Goal: Information Seeking & Learning: Learn about a topic

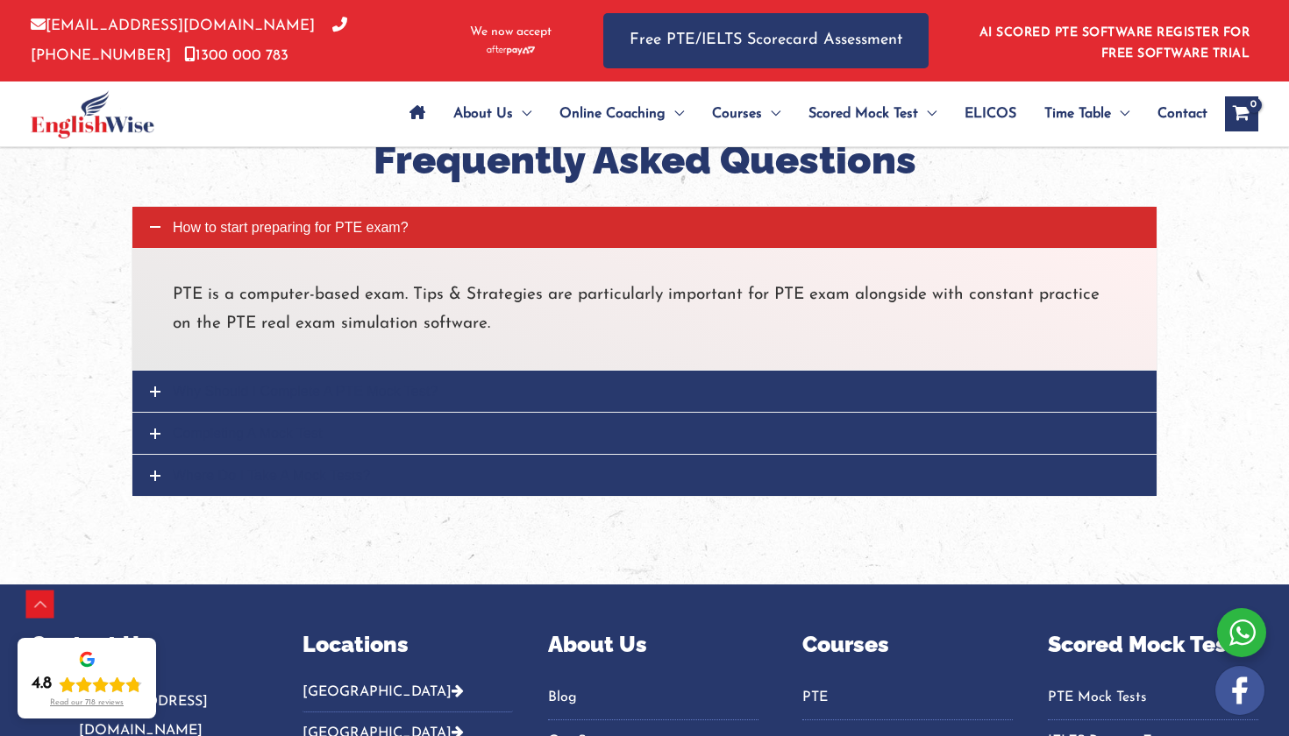
scroll to position [1615, 0]
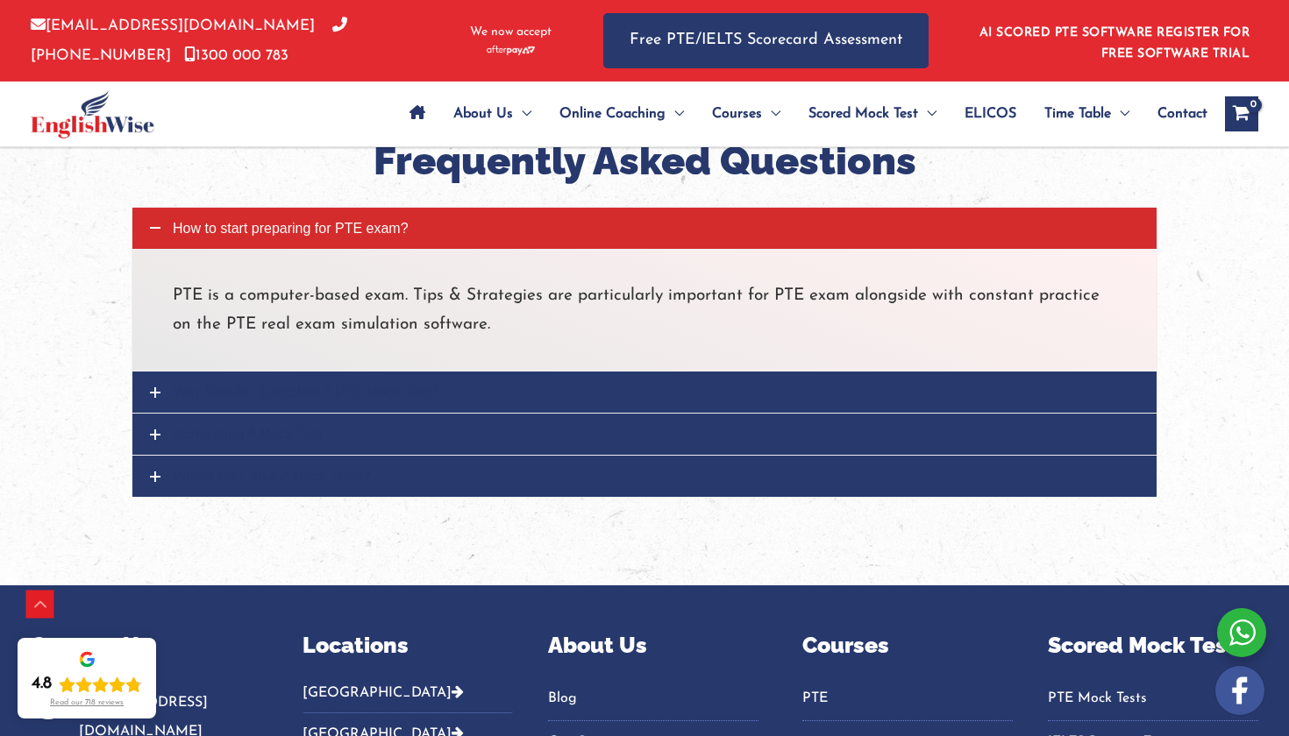
click at [527, 372] on link "Why Should I Complete A PTE Mock Test?" at bounding box center [644, 392] width 1024 height 41
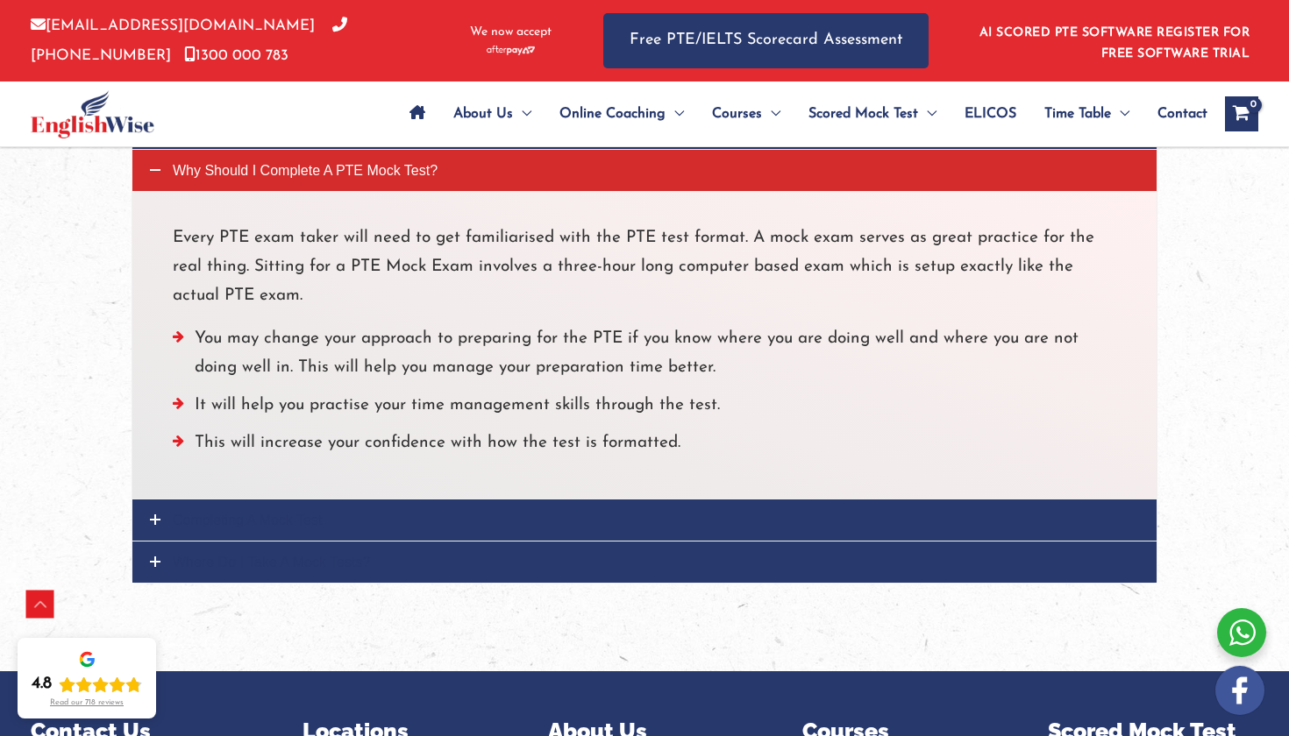
scroll to position [1719, 0]
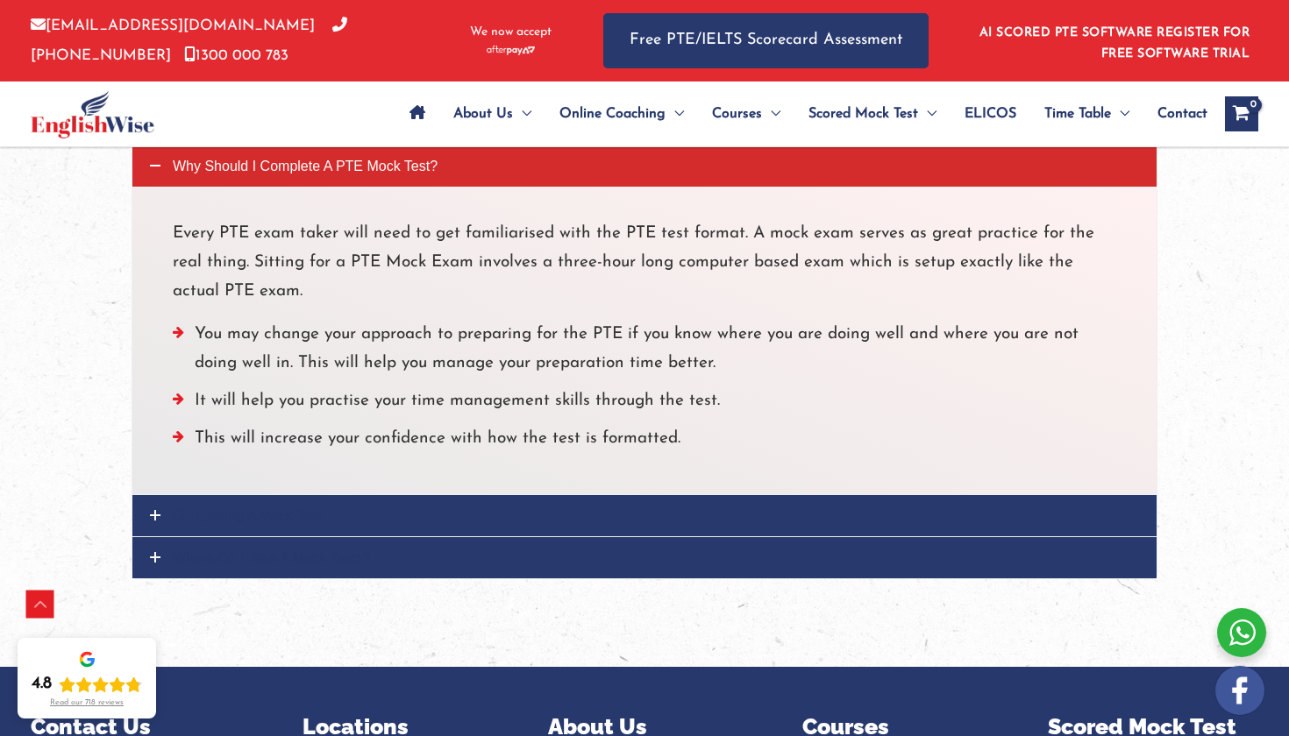
click at [504, 495] on link "Completing A Mock Test" at bounding box center [644, 515] width 1024 height 41
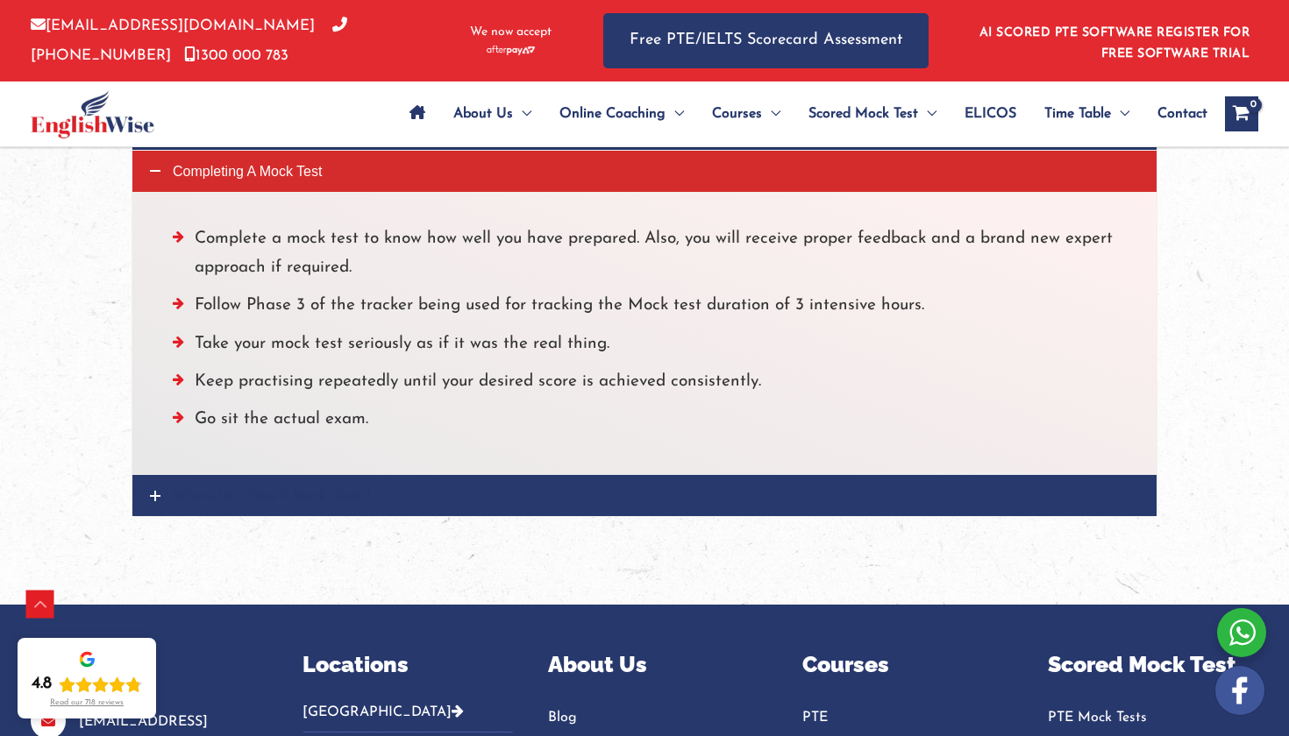
scroll to position [1758, 0]
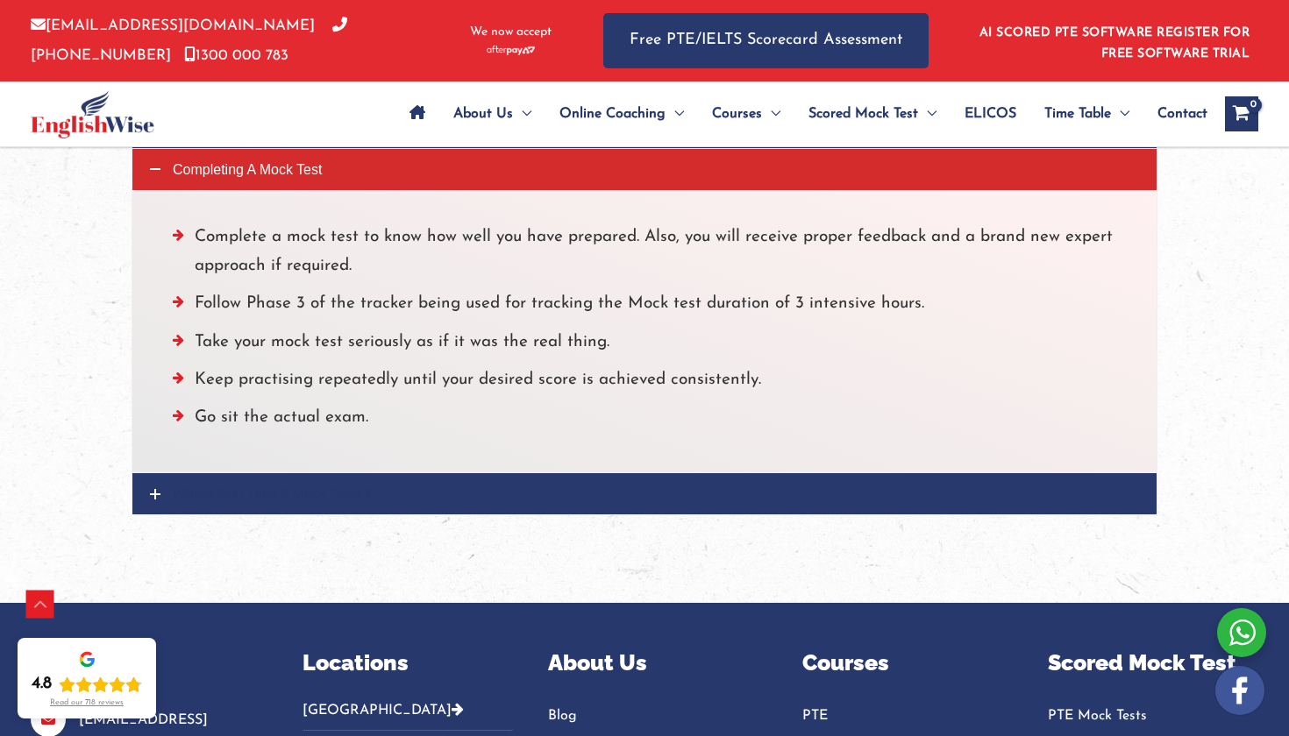
click at [504, 473] on link "Where Do I Take A Mock Tests?" at bounding box center [644, 493] width 1024 height 41
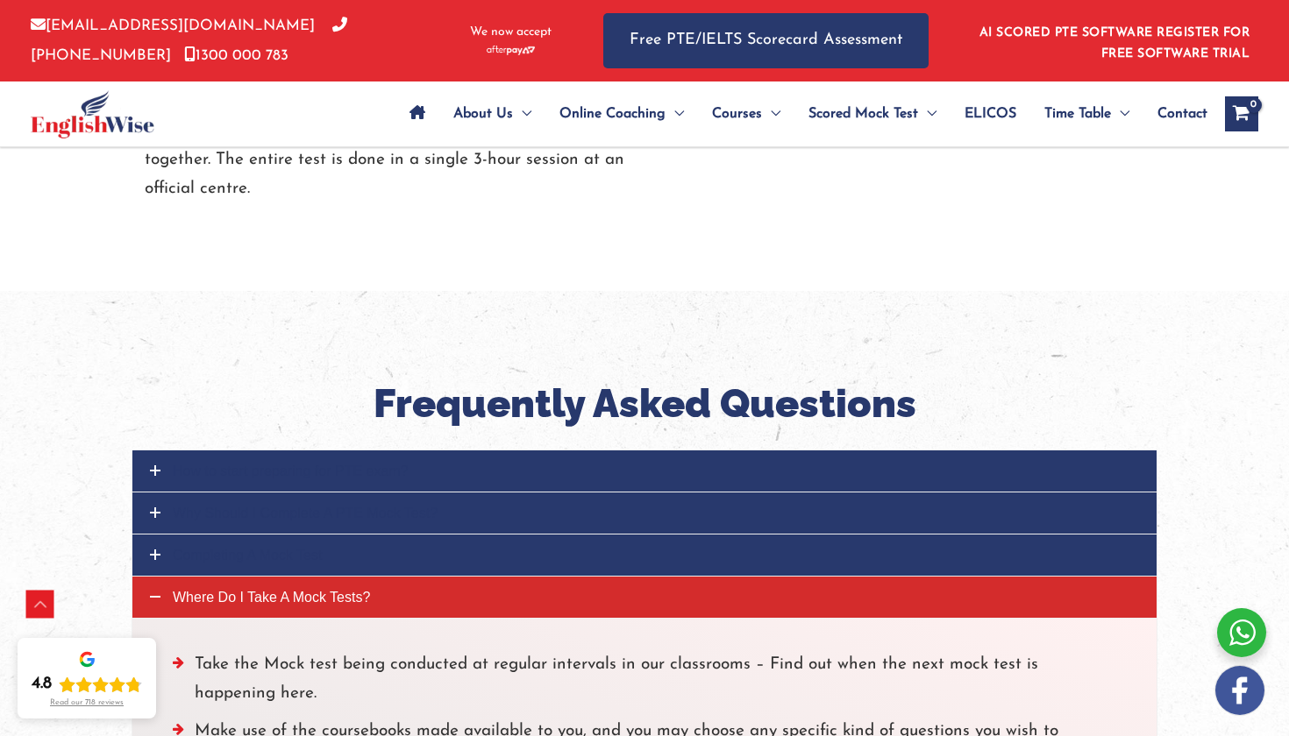
scroll to position [1369, 0]
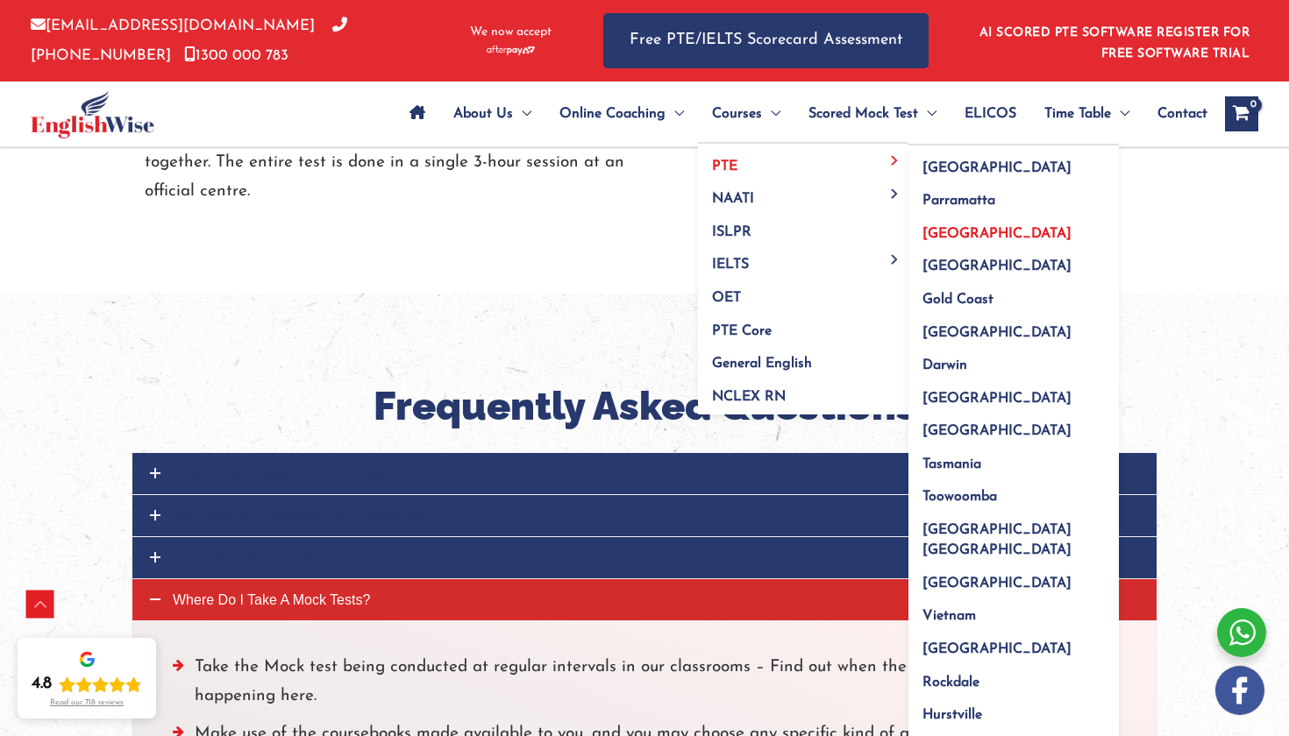
click at [922, 228] on span "[GEOGRAPHIC_DATA]" at bounding box center [996, 234] width 149 height 14
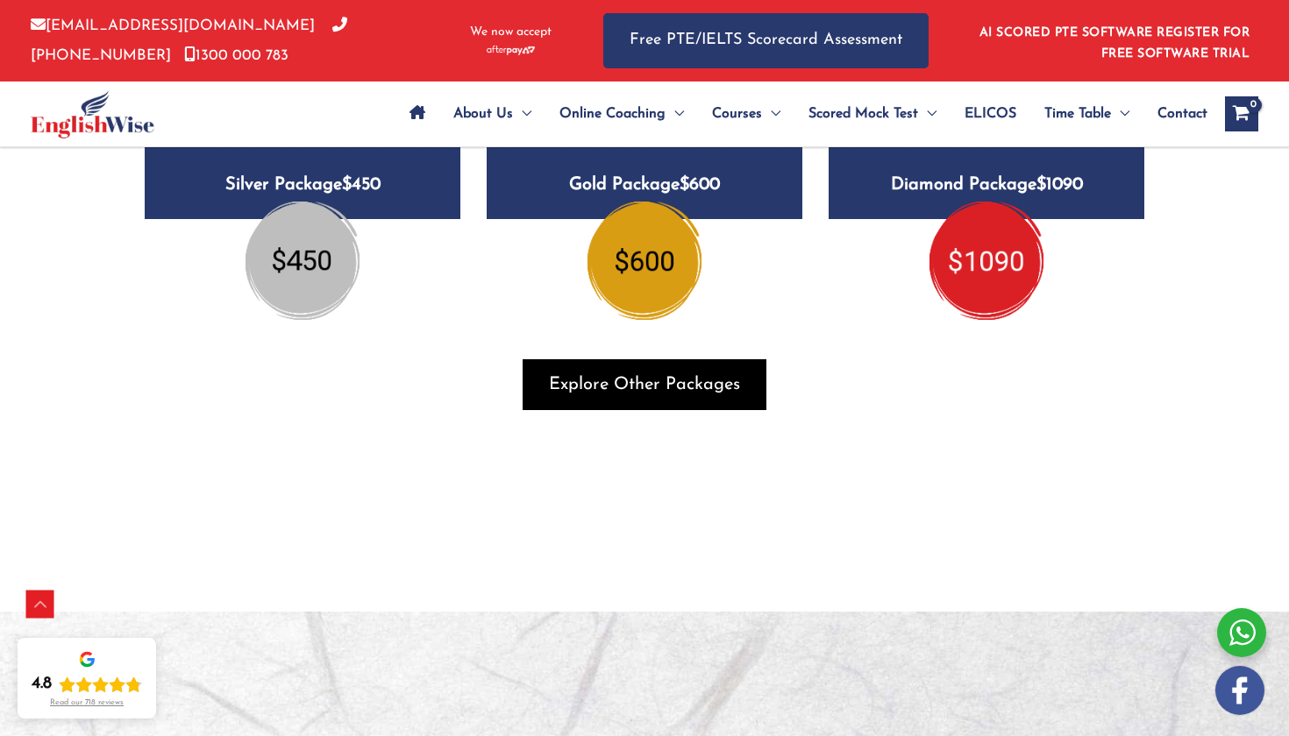
scroll to position [2311, 0]
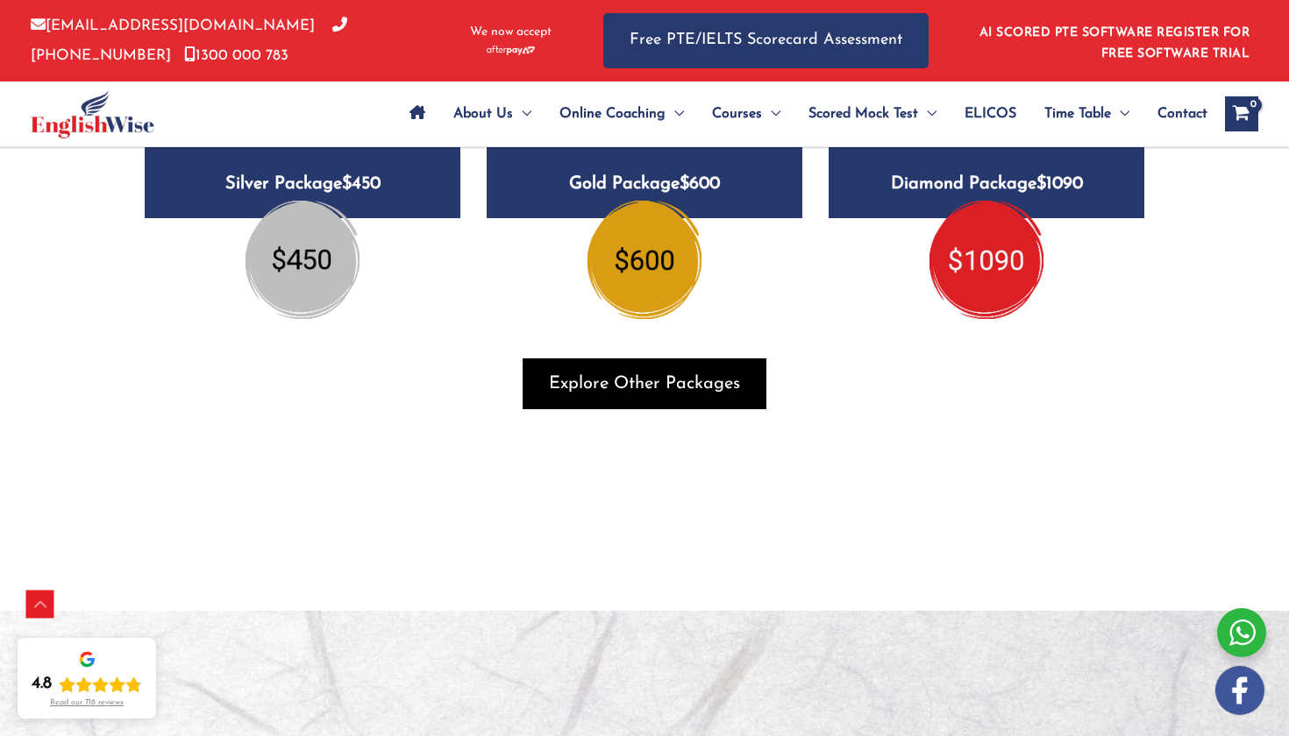
click at [671, 359] on span "button" at bounding box center [645, 384] width 244 height 51
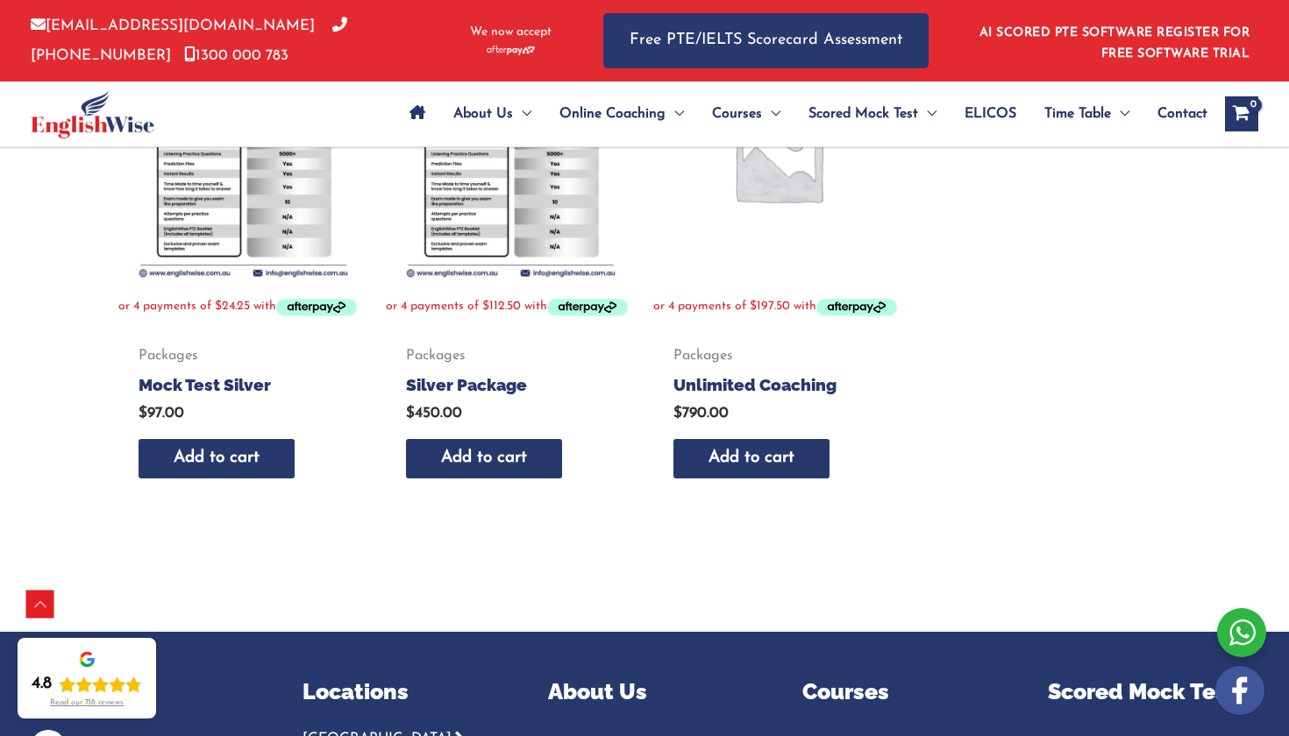
scroll to position [943, 0]
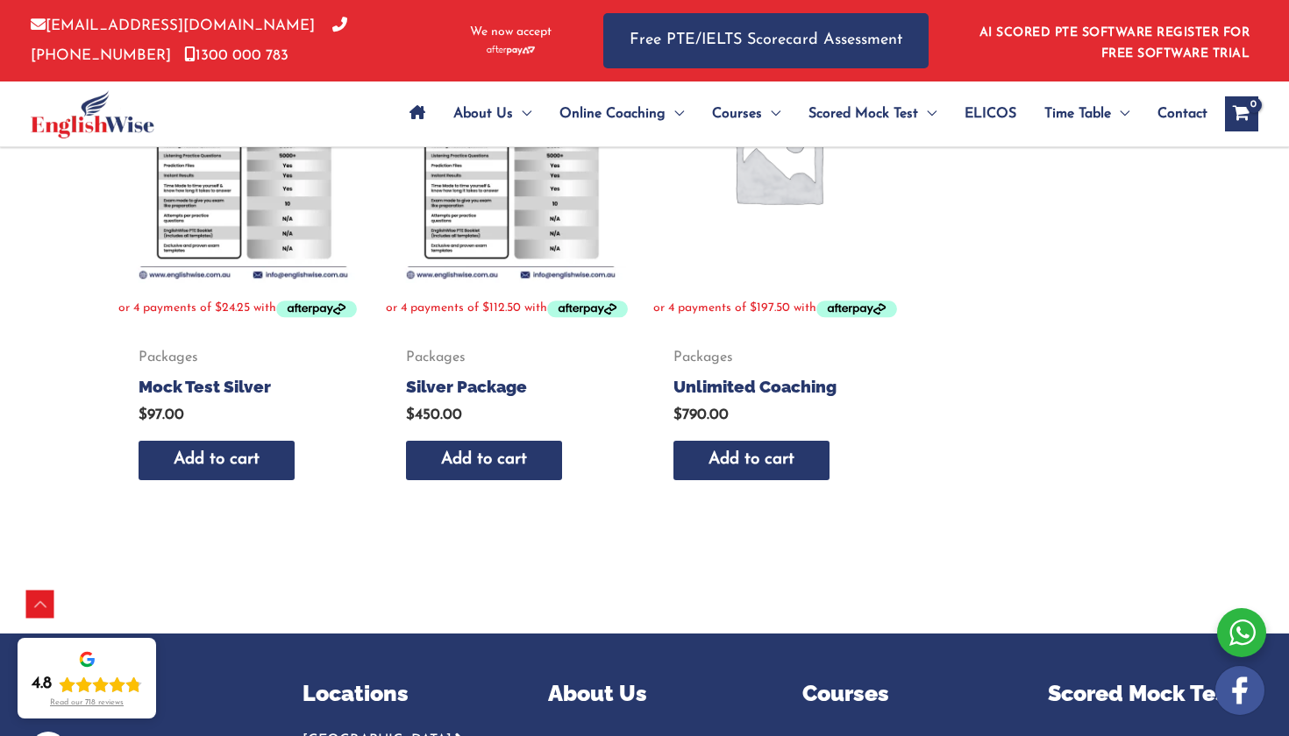
click at [224, 398] on h2 "Mock Test Silver" at bounding box center [244, 387] width 210 height 22
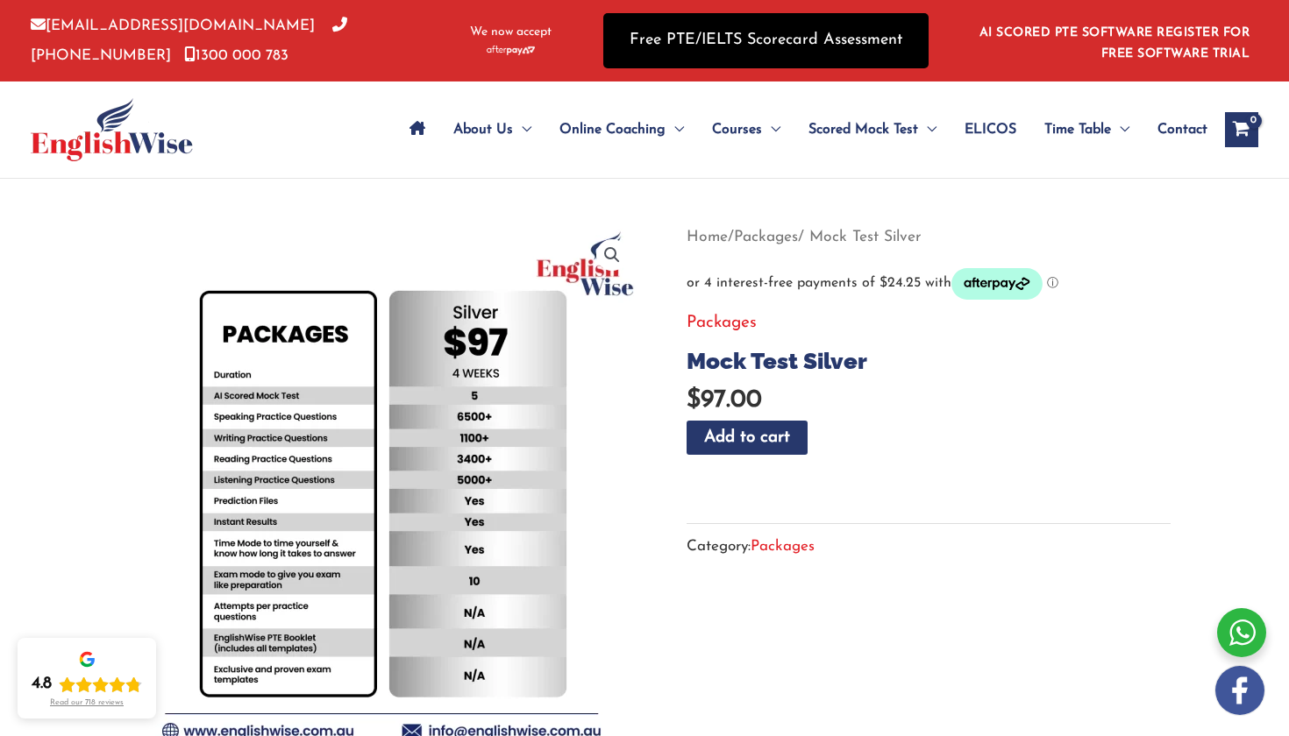
click at [771, 51] on link "Free PTE/IELTS Scorecard Assessment" at bounding box center [765, 40] width 325 height 55
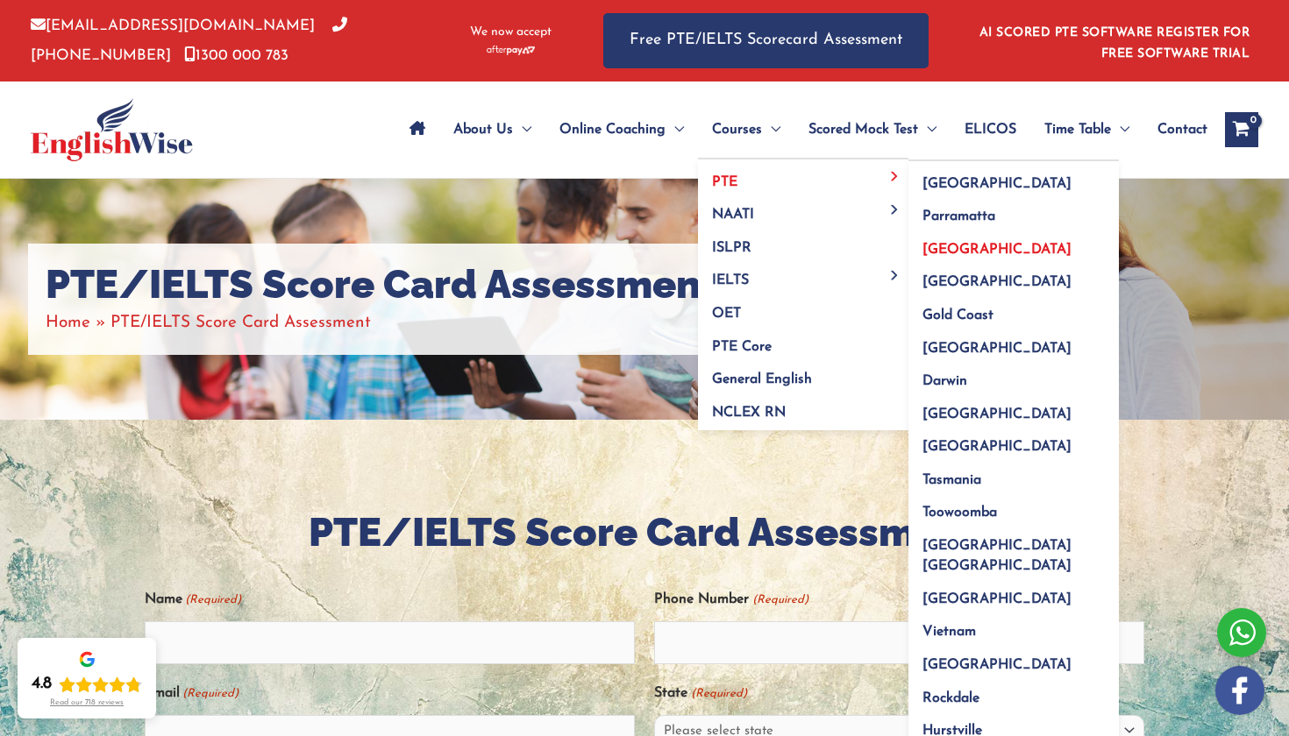
click at [922, 253] on span "[GEOGRAPHIC_DATA]" at bounding box center [996, 250] width 149 height 14
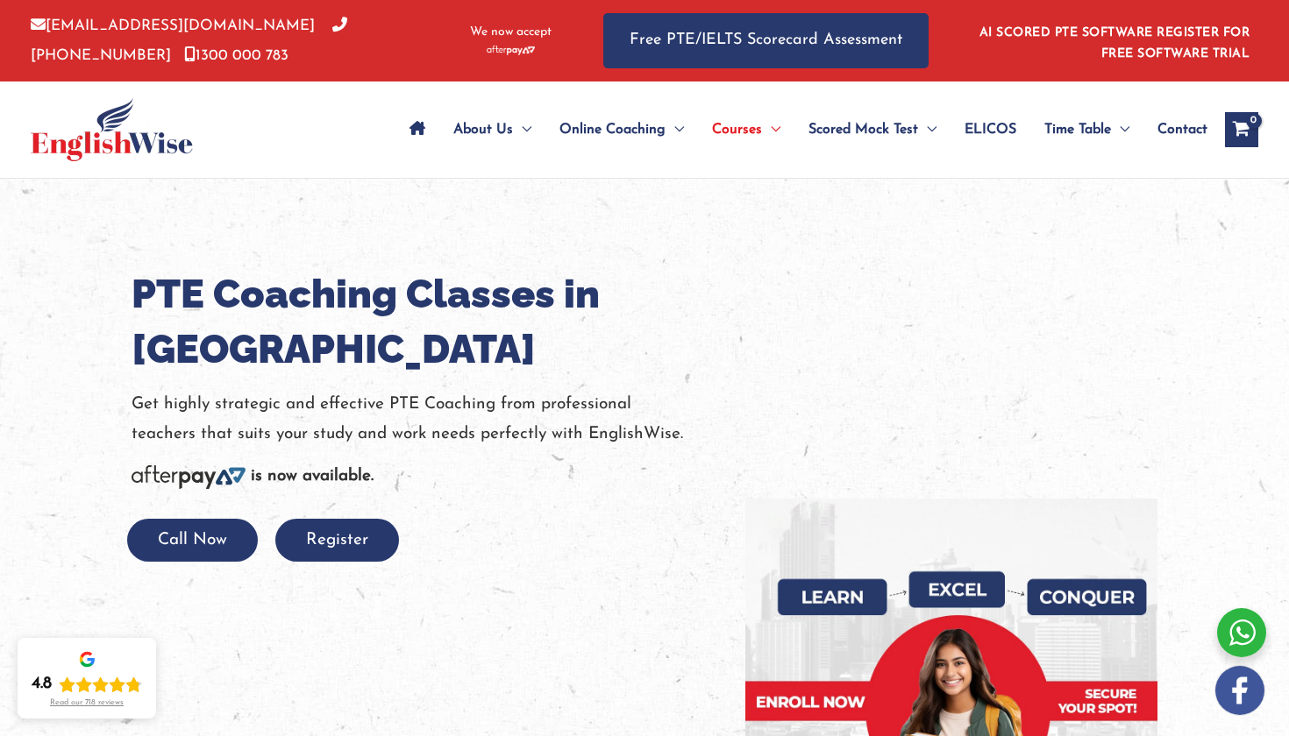
click at [409, 128] on icon "Site Navigation: Main Menu" at bounding box center [417, 128] width 16 height 14
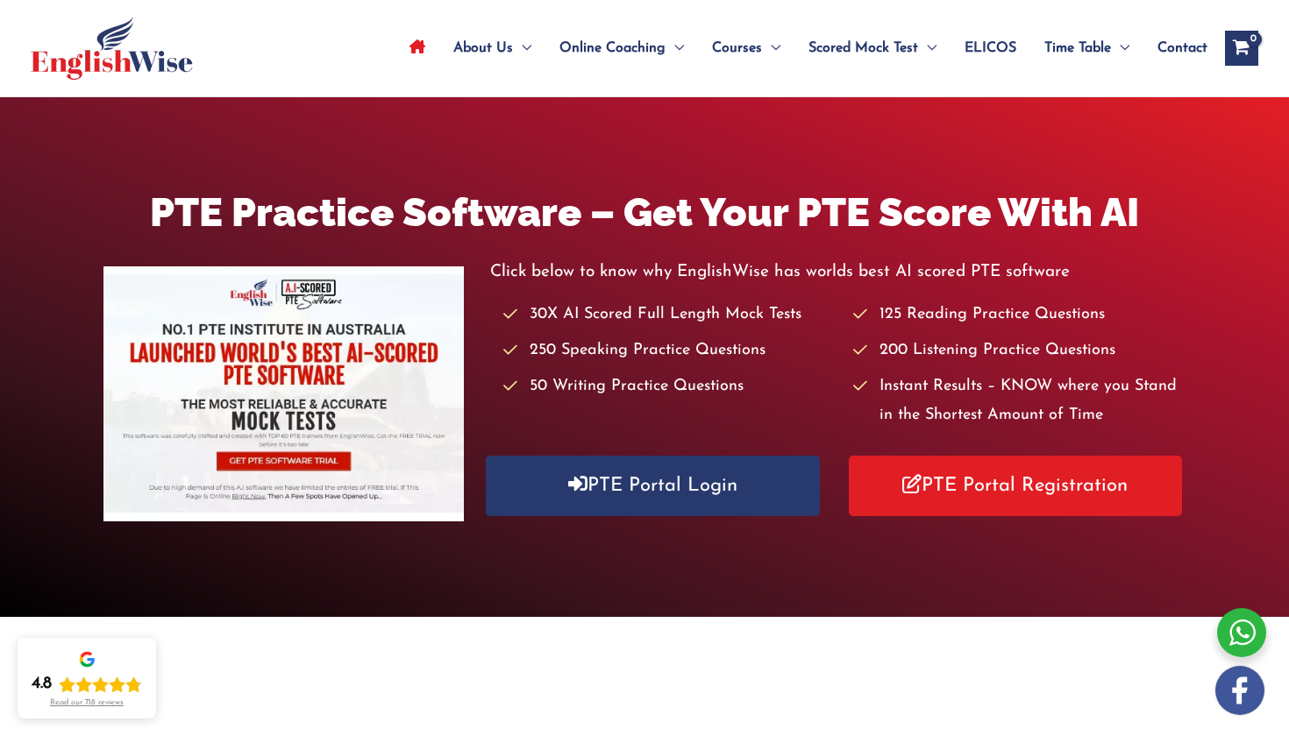
scroll to position [82, 0]
click at [618, 100] on div "PTE Practice Software – Get Your PTE Score With AI Click below to know why Engl…" at bounding box center [644, 357] width 1289 height 520
